Goal: Information Seeking & Learning: Check status

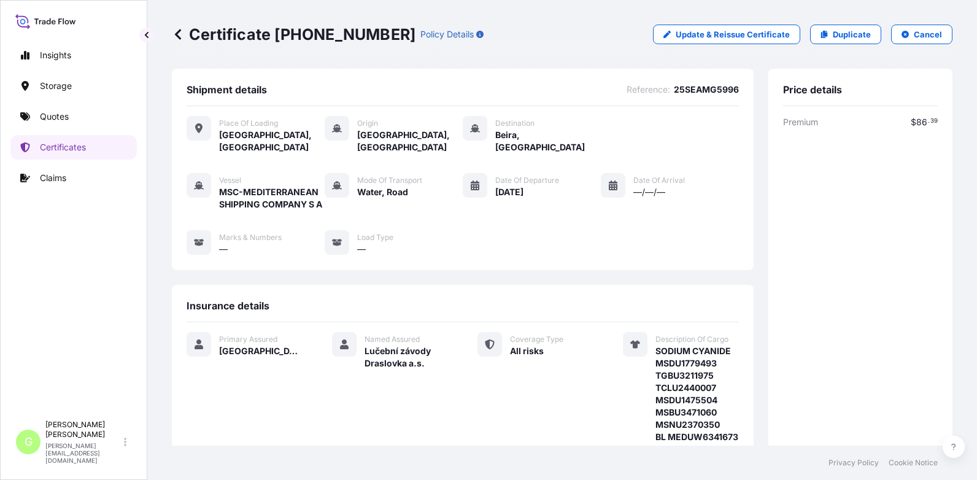
scroll to position [298, 0]
